Goal: Task Accomplishment & Management: Manage account settings

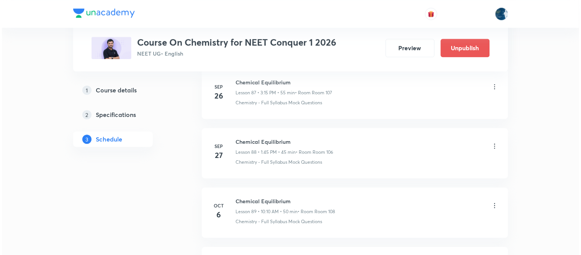
scroll to position [5758, 0]
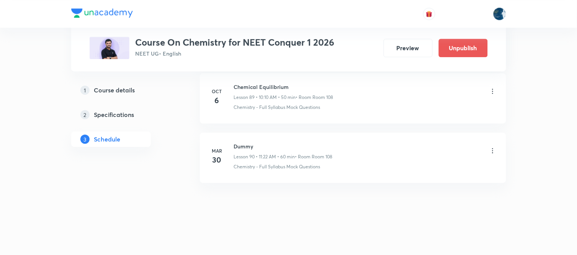
click at [491, 92] on icon at bounding box center [493, 91] width 8 height 8
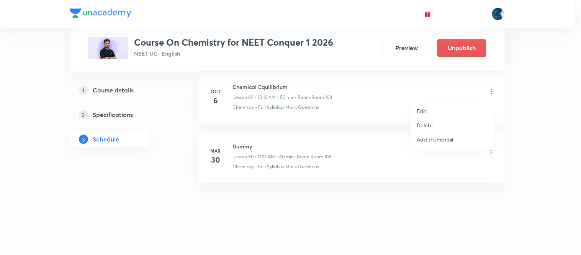
click at [422, 111] on p "Edit" at bounding box center [422, 111] width 10 height 8
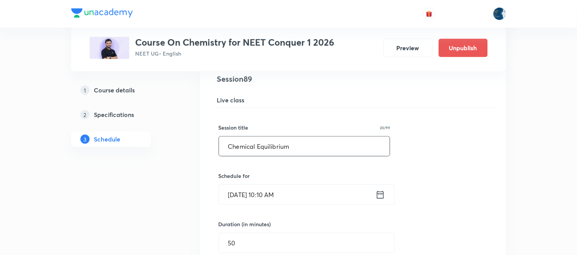
scroll to position [5318, 0]
drag, startPoint x: 307, startPoint y: 152, endPoint x: 218, endPoint y: 146, distance: 89.5
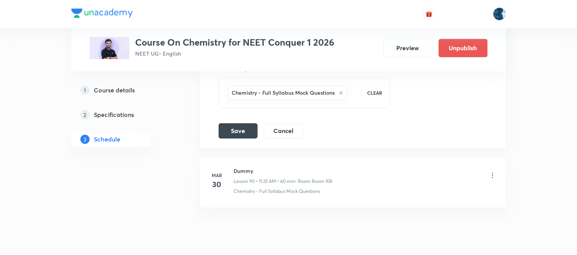
scroll to position [5701, 0]
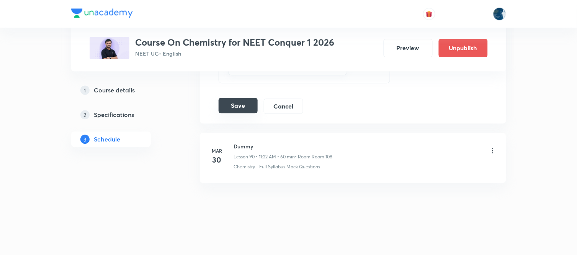
type input "Nomenclature and GOC"
click at [235, 104] on button "Save" at bounding box center [238, 105] width 39 height 15
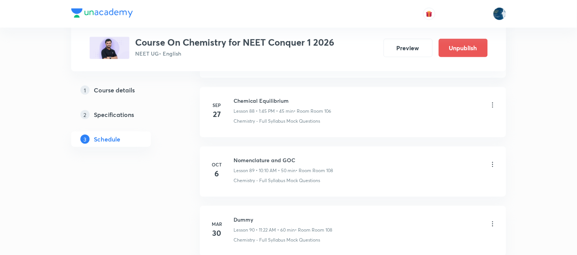
scroll to position [5356, 0]
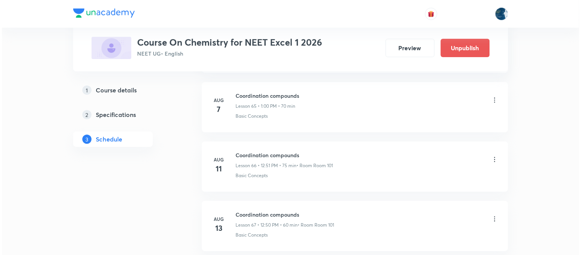
scroll to position [5489, 0]
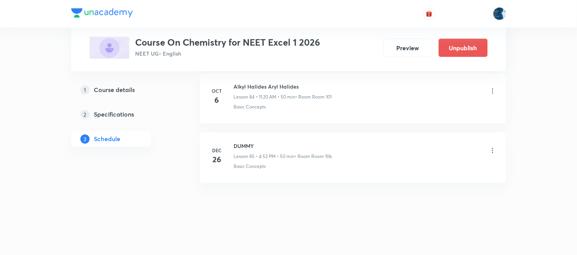
click at [492, 94] on icon at bounding box center [493, 91] width 8 height 8
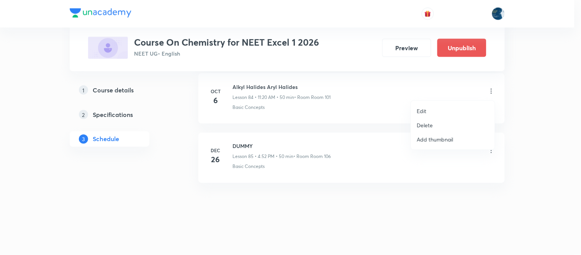
click at [423, 111] on p "Edit" at bounding box center [422, 111] width 10 height 8
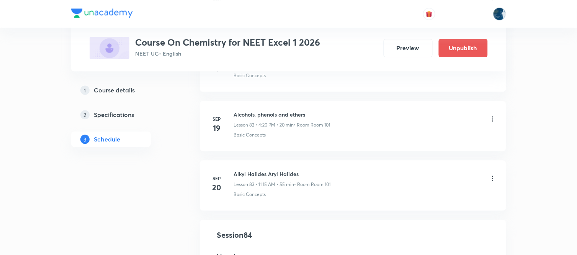
scroll to position [4878, 0]
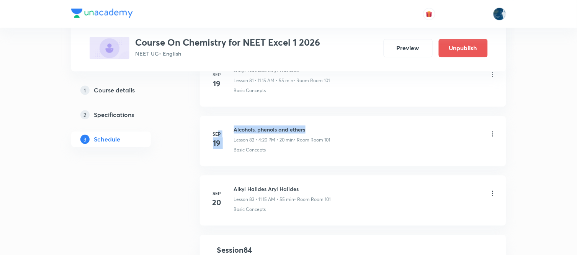
drag, startPoint x: 311, startPoint y: 133, endPoint x: 219, endPoint y: 124, distance: 91.5
click at [219, 124] on li "[DATE] Alcohols, phenols and ethers Lesson 82 • 4:20 PM • 20 min • Room Room 10…" at bounding box center [353, 141] width 306 height 50
drag, startPoint x: 256, startPoint y: 131, endPoint x: 373, endPoint y: 114, distance: 118.8
drag, startPoint x: 306, startPoint y: 133, endPoint x: 233, endPoint y: 125, distance: 74.0
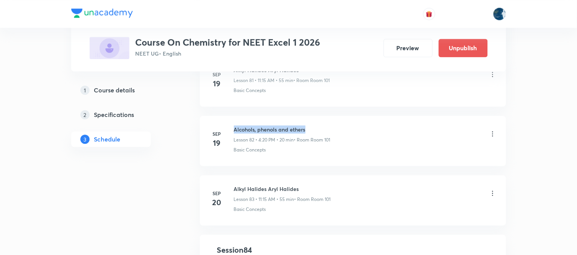
click at [233, 125] on li "[DATE] Alcohols, phenols and ethers Lesson 82 • 4:20 PM • 20 min • Room Room 10…" at bounding box center [353, 141] width 306 height 50
copy h6 "Alcohols, phenols and ethers"
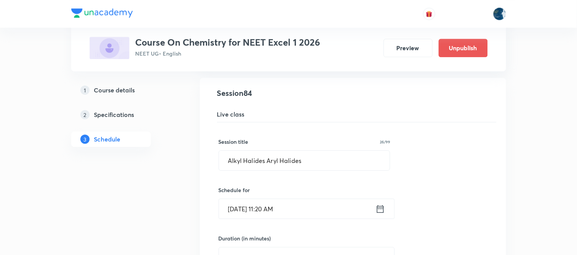
scroll to position [5049, 0]
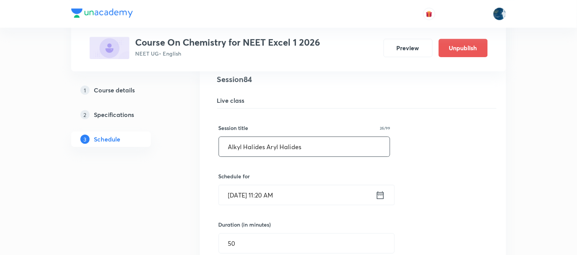
drag, startPoint x: 339, startPoint y: 156, endPoint x: 193, endPoint y: 141, distance: 146.8
click at [324, 156] on input "Alkyl Halides Aryl Halides" at bounding box center [304, 147] width 171 height 20
type input "A"
paste input "Alcohols, phenols and ethers"
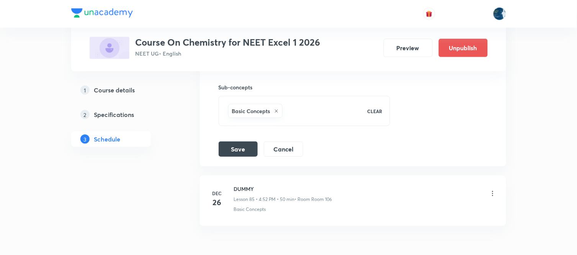
scroll to position [5389, 0]
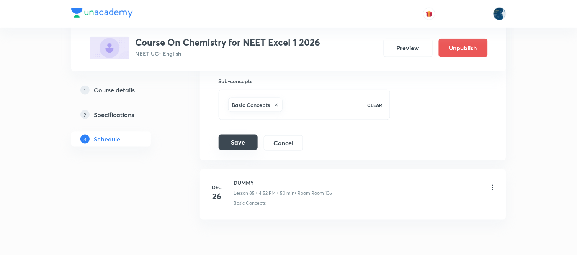
type input "Alcohols, phenols and ethers"
click at [243, 150] on button "Save" at bounding box center [238, 141] width 39 height 15
